Goal: Information Seeking & Learning: Check status

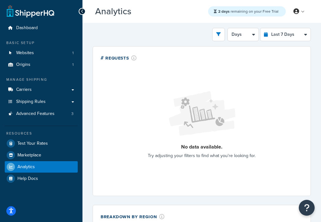
select select "last_7_days"
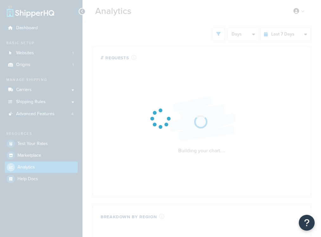
select select "last_7_days"
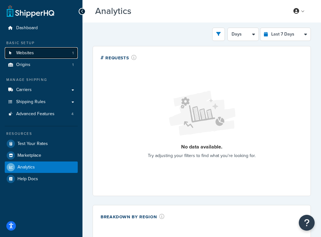
click at [26, 56] on link "Websites 1" at bounding box center [41, 53] width 73 height 12
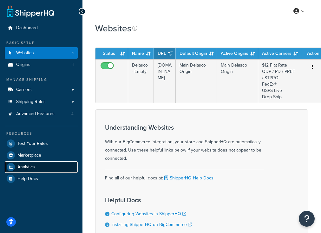
click at [37, 167] on link "Analytics" at bounding box center [41, 166] width 73 height 11
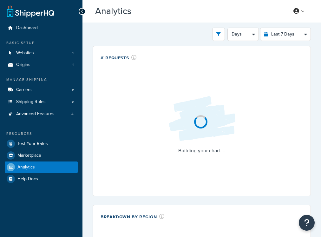
select select "last_7_days"
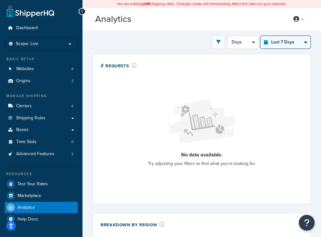
click at [290, 42] on select "Last 24 Hours Last 7 Days Last 30 Days Last 3 Months Last 6 Months Last 12 Mont…" at bounding box center [285, 42] width 50 height 13
select select "last_3_months"
click at [260, 36] on select "Last 24 Hours Last 7 Days Last 30 Days Last 3 Months Last 6 Months Last 12 Mont…" at bounding box center [285, 42] width 50 height 13
select select "1w"
